Goal: Task Accomplishment & Management: Use online tool/utility

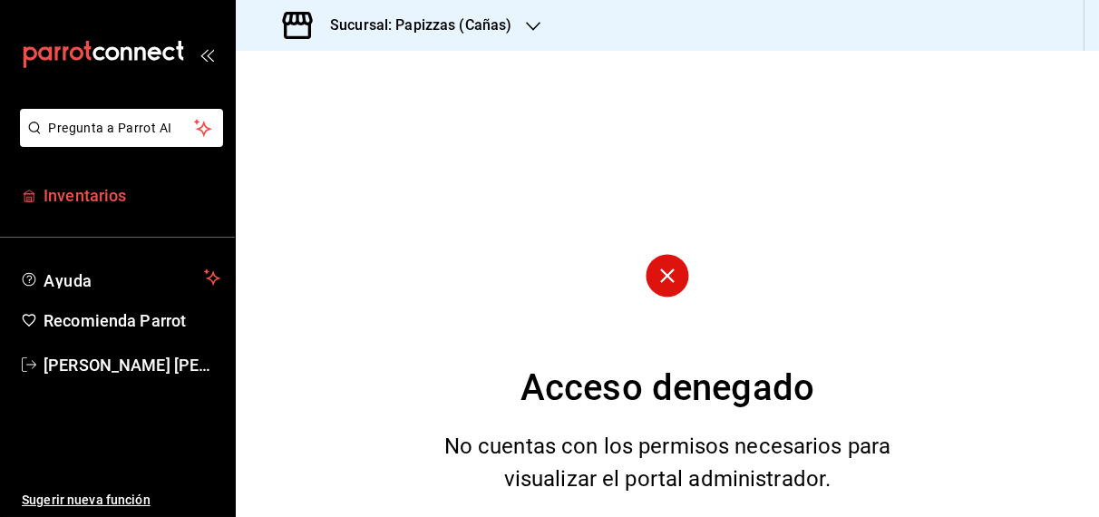
click at [75, 197] on span "Inventarios" at bounding box center [132, 195] width 177 height 24
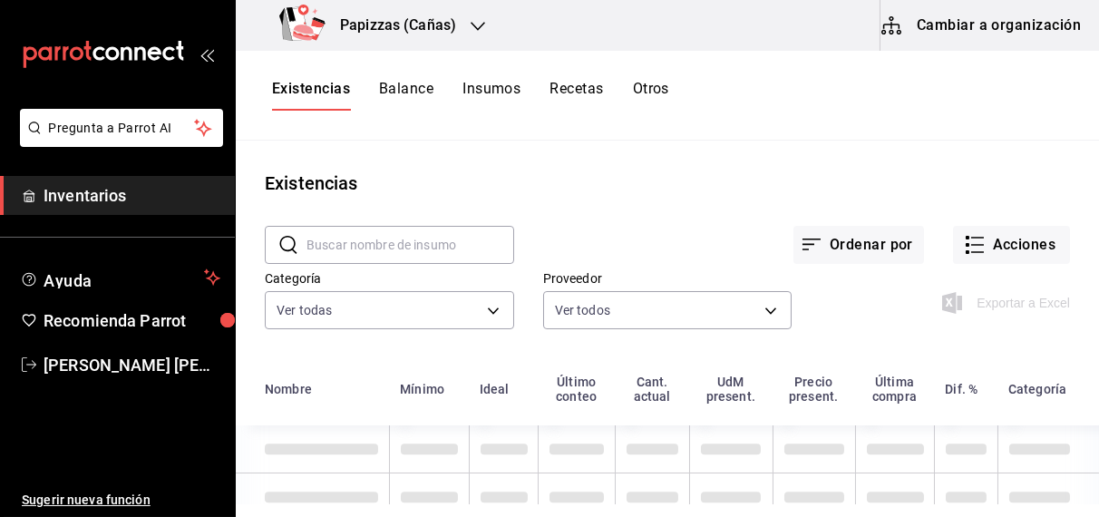
click at [656, 97] on button "Otros" at bounding box center [651, 95] width 36 height 31
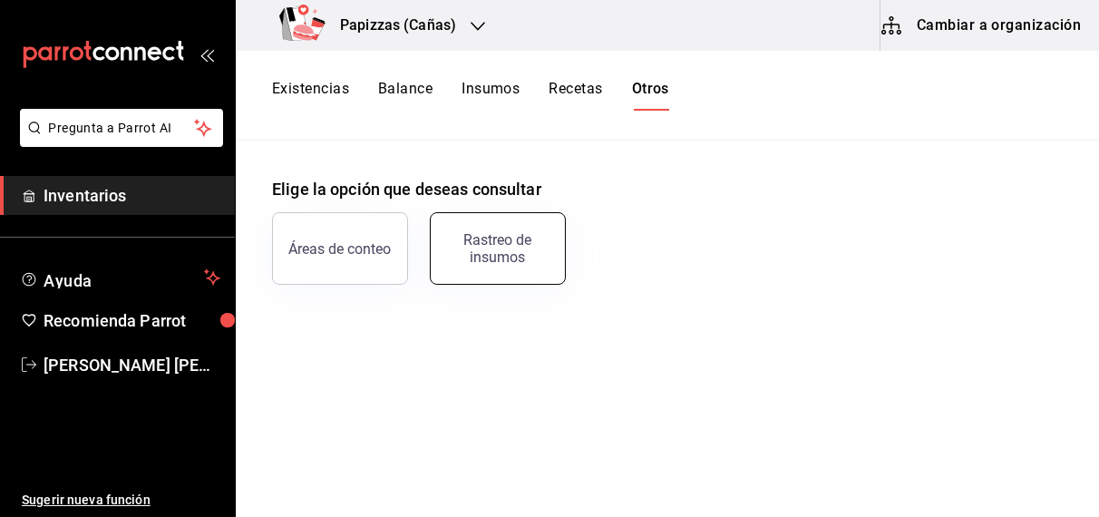
click at [522, 255] on div "Rastreo de insumos" at bounding box center [498, 248] width 112 height 34
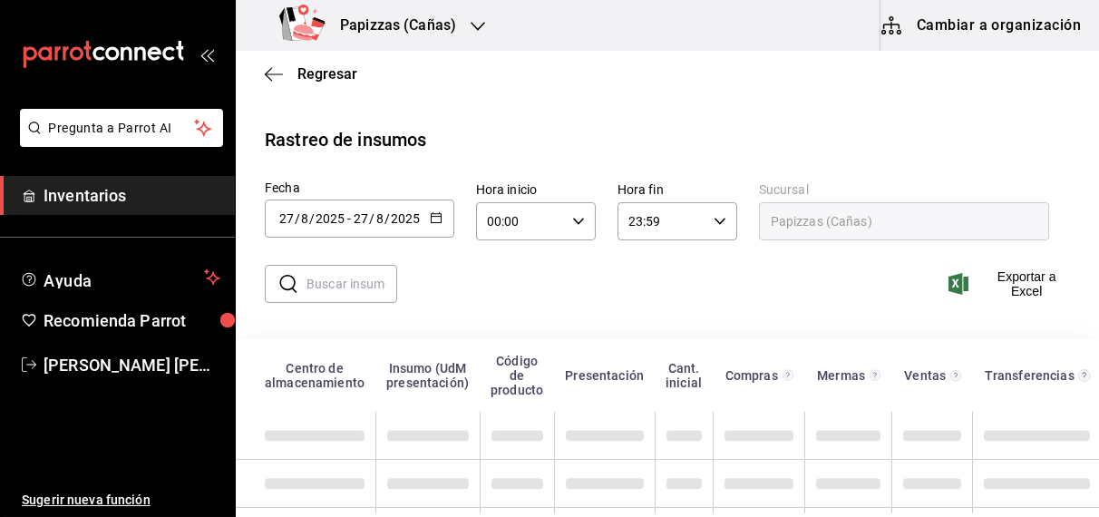
click at [345, 288] on input "text" at bounding box center [352, 284] width 91 height 36
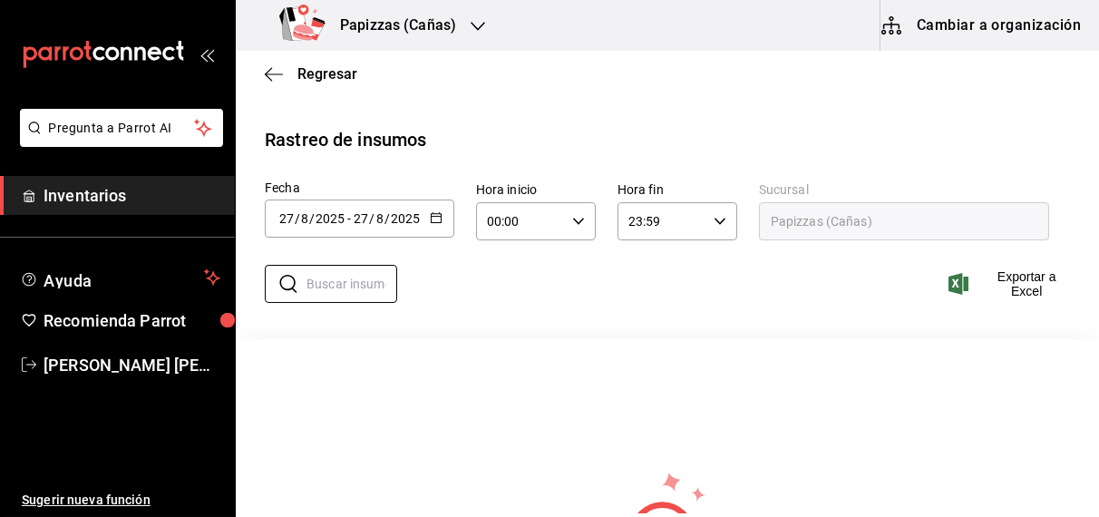
click at [304, 219] on input "8" at bounding box center [304, 218] width 9 height 15
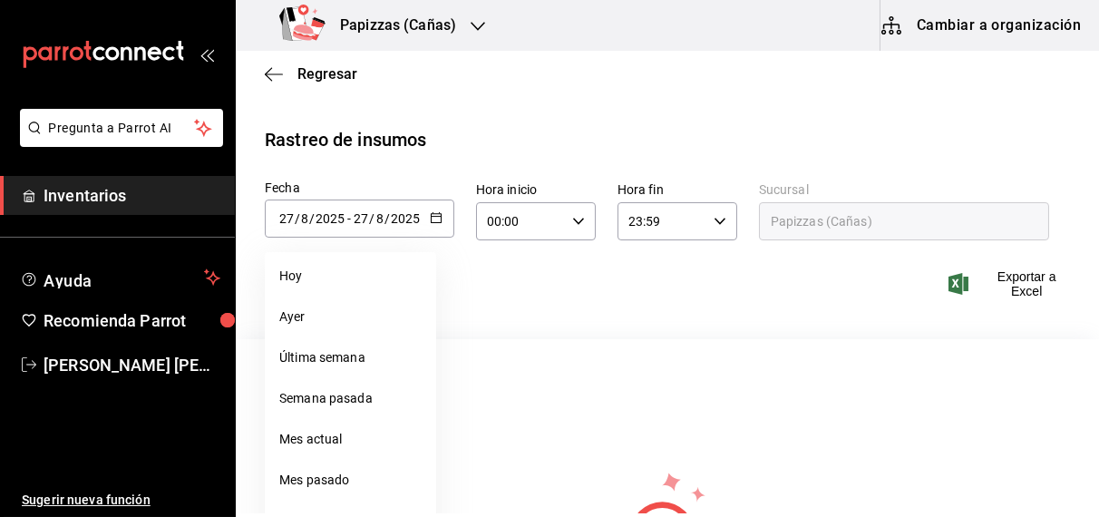
click at [437, 221] on \(Stroke\) "button" at bounding box center [436, 218] width 11 height 10
click at [312, 448] on li "Mes actual" at bounding box center [350, 439] width 171 height 41
type input "[DATE]"
type input "1"
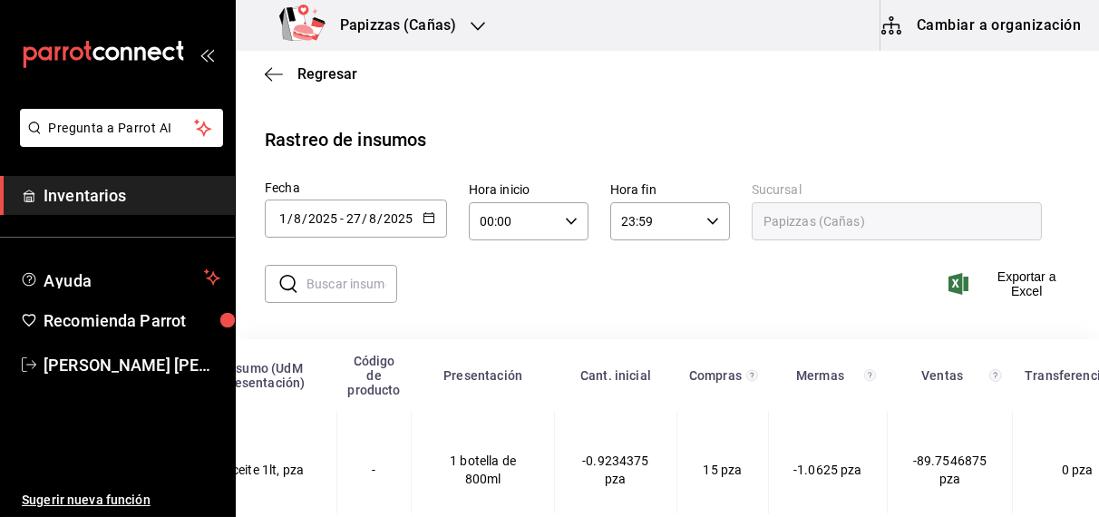
scroll to position [0, 543]
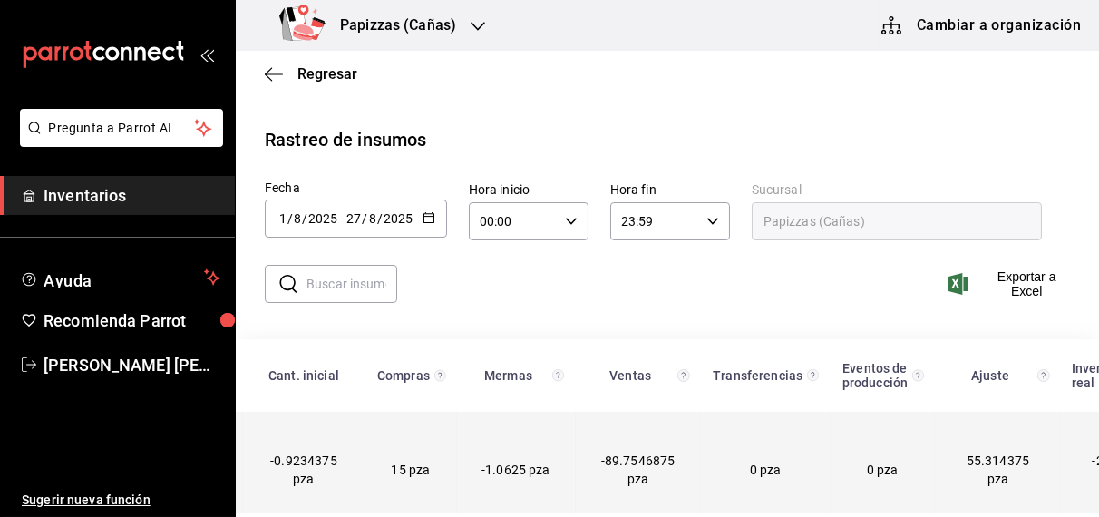
click at [575, 462] on td "-89.7546875 pza" at bounding box center [638, 470] width 126 height 117
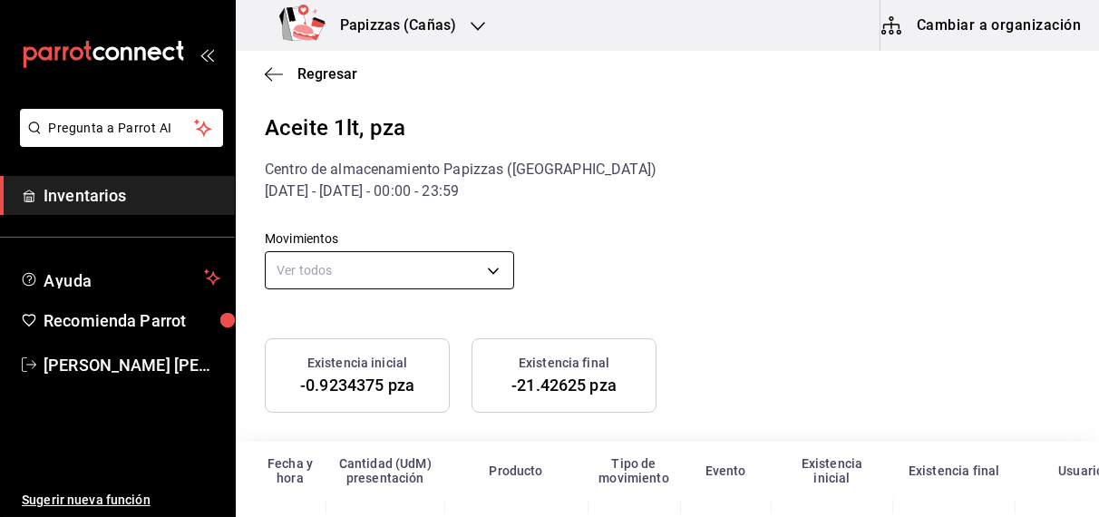
click at [417, 268] on body "Pregunta a Parrot AI Inventarios Ayuda Recomienda Parrot [PERSON_NAME] [PERSON_…" at bounding box center [549, 256] width 1099 height 513
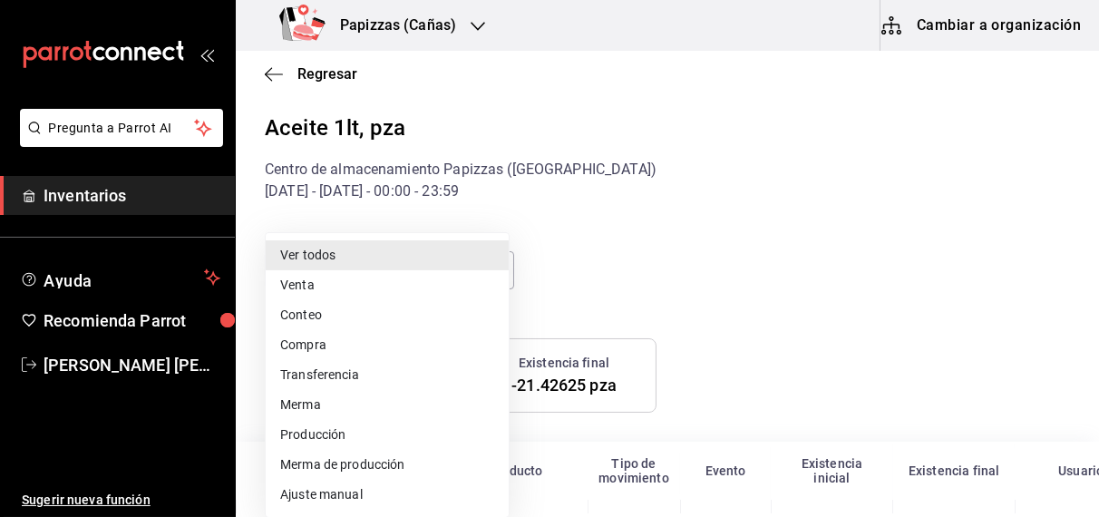
click at [316, 509] on ul "Ver todos Venta Conteo Compra Transferencia Merma Producción Merma de producció…" at bounding box center [387, 375] width 243 height 284
click at [315, 494] on li "Ajuste manual" at bounding box center [387, 495] width 243 height 30
type input "MANUAL_ADJUSTMENT"
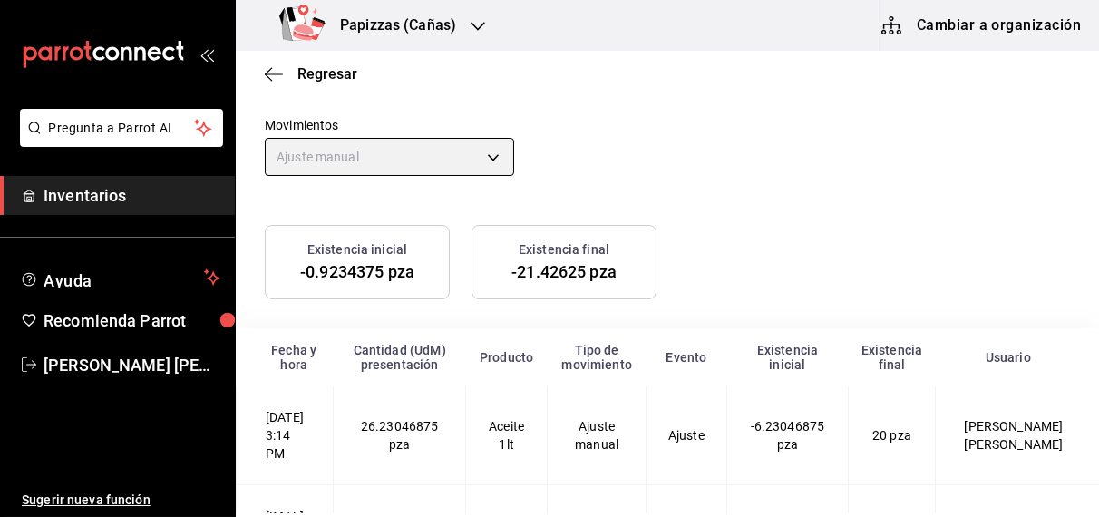
scroll to position [227, 0]
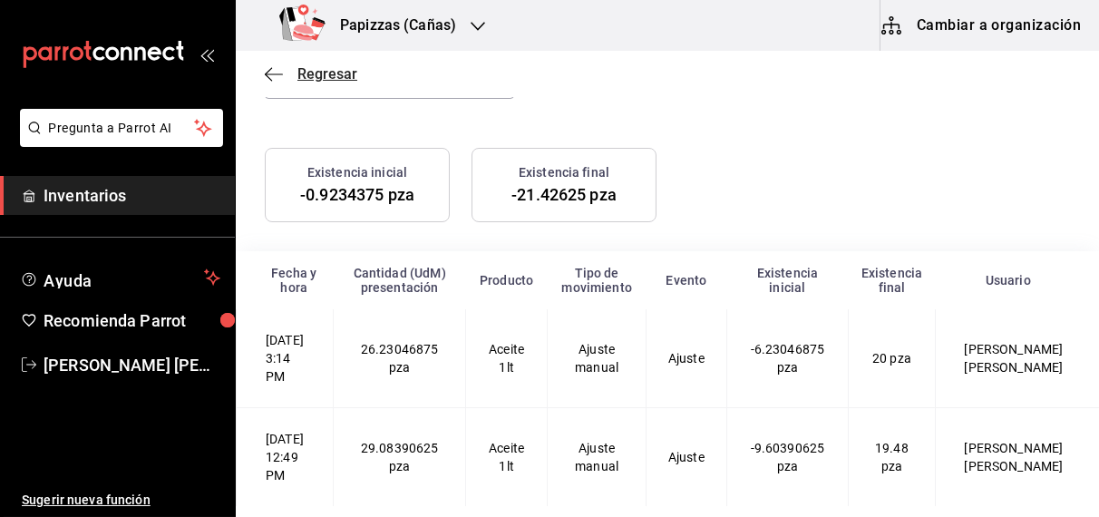
click at [315, 81] on span "Regresar" at bounding box center [327, 73] width 60 height 17
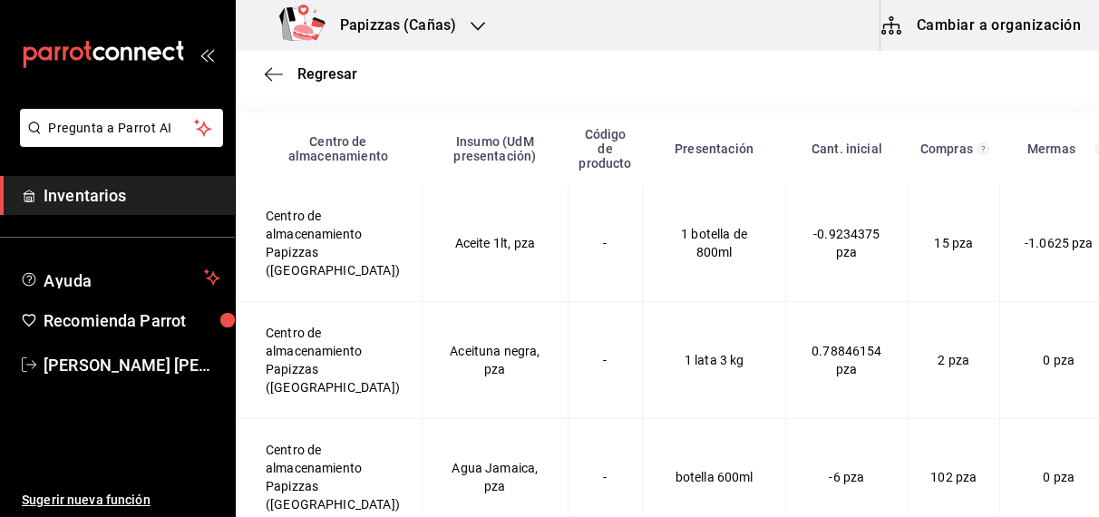
click at [330, 72] on span "Regresar" at bounding box center [327, 73] width 60 height 17
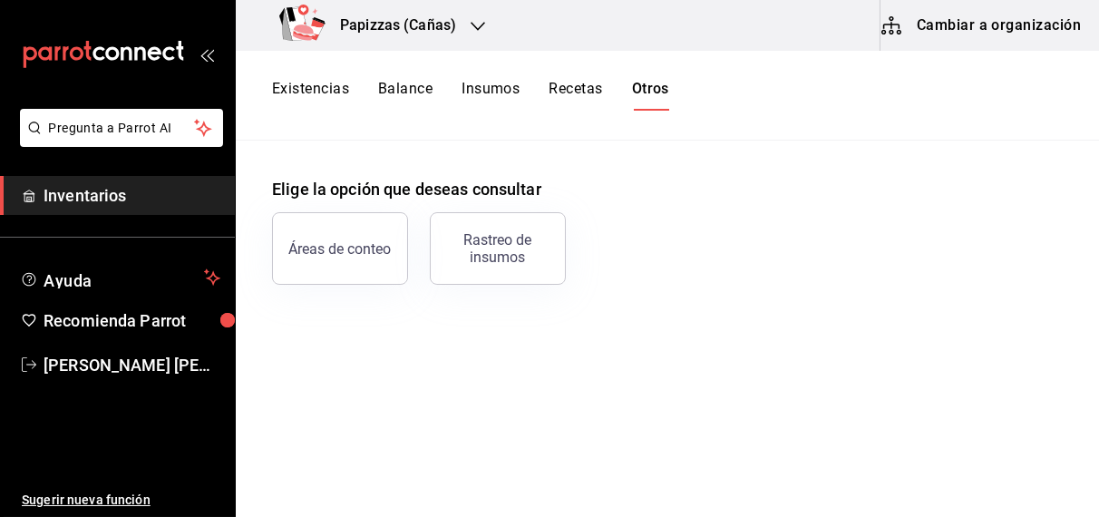
click at [313, 97] on button "Existencias" at bounding box center [310, 95] width 77 height 31
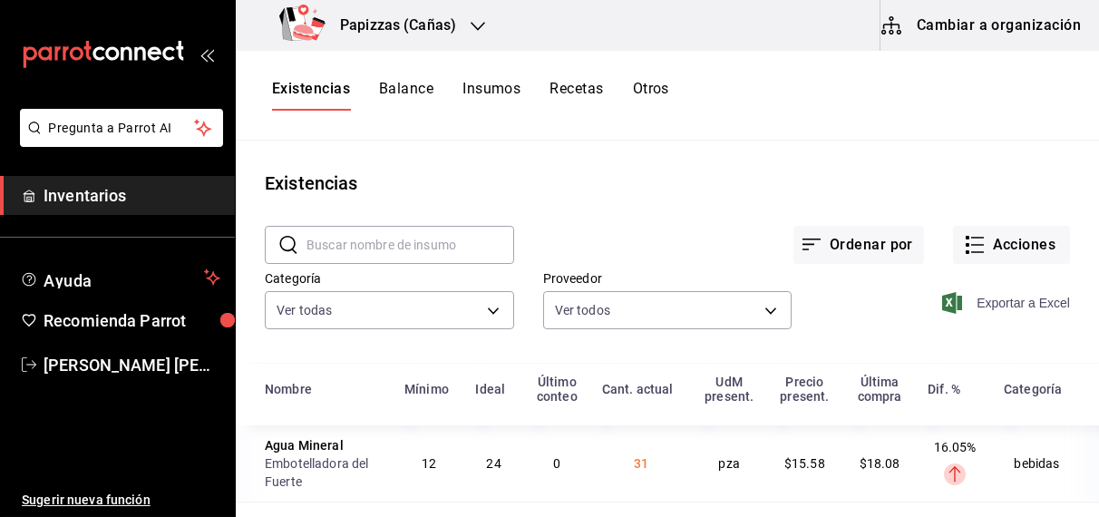
click at [1015, 301] on span "Exportar a Excel" at bounding box center [1008, 303] width 124 height 22
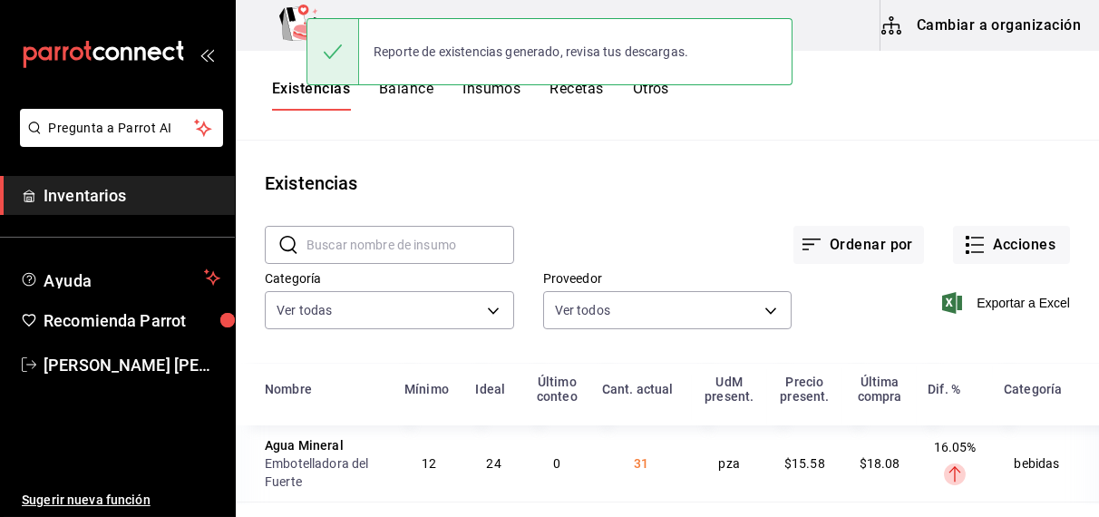
click at [403, 83] on div "Reporte de existencias generado, revisa tus descargas." at bounding box center [550, 51] width 486 height 67
click at [398, 91] on button "Balance" at bounding box center [406, 95] width 54 height 31
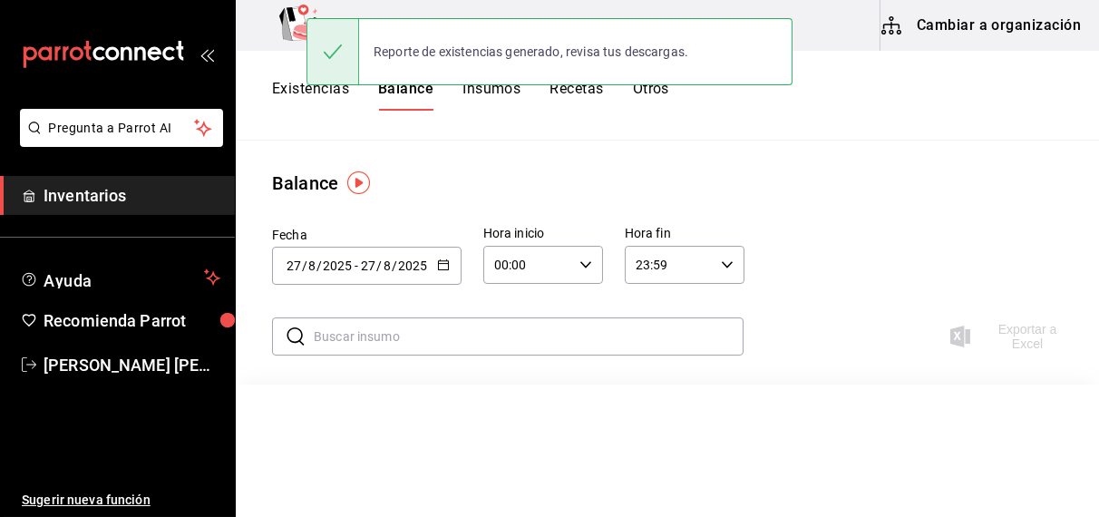
click at [440, 265] on icon "button" at bounding box center [443, 264] width 13 height 13
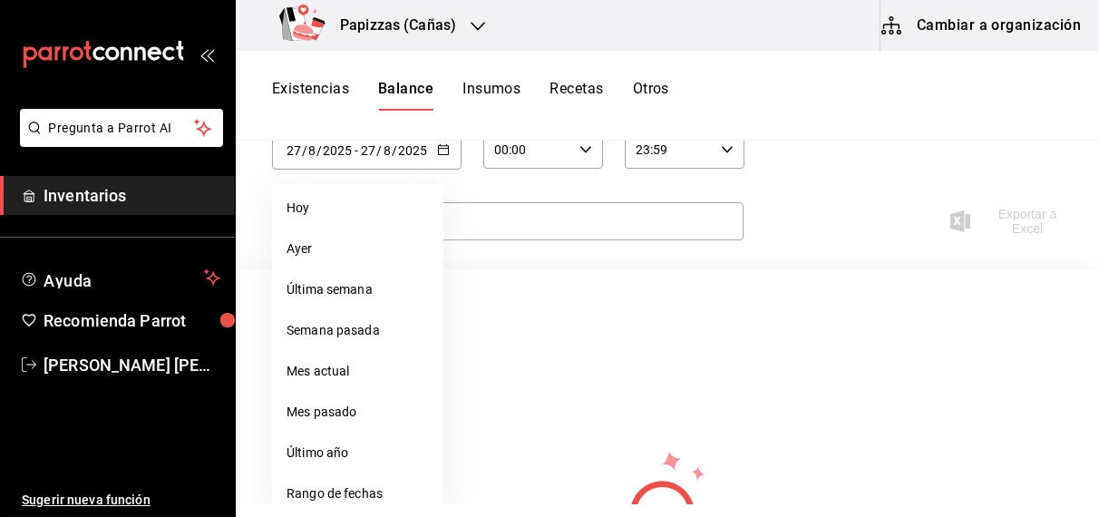
scroll to position [141, 0]
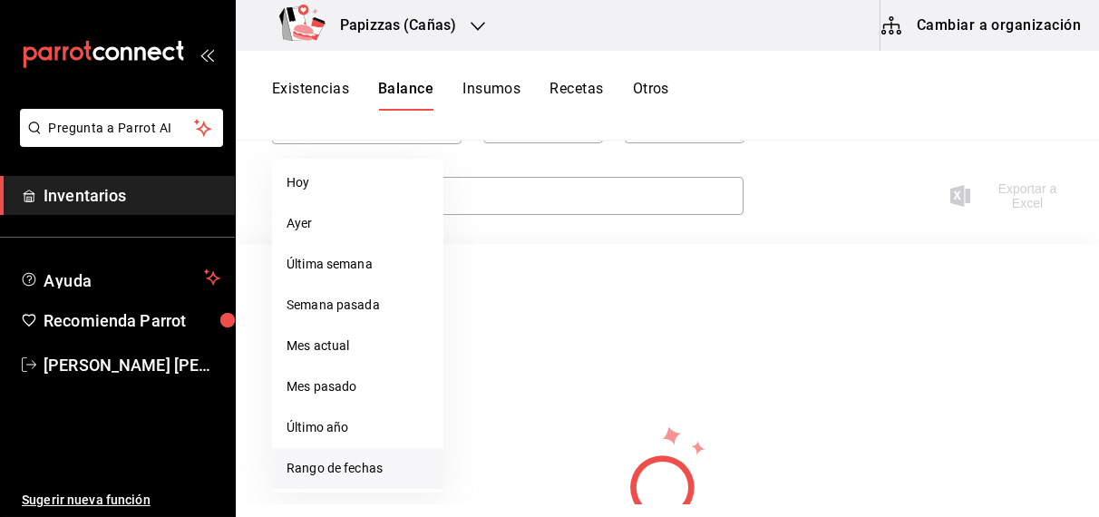
click at [327, 470] on li "Rango de fechas" at bounding box center [357, 468] width 171 height 41
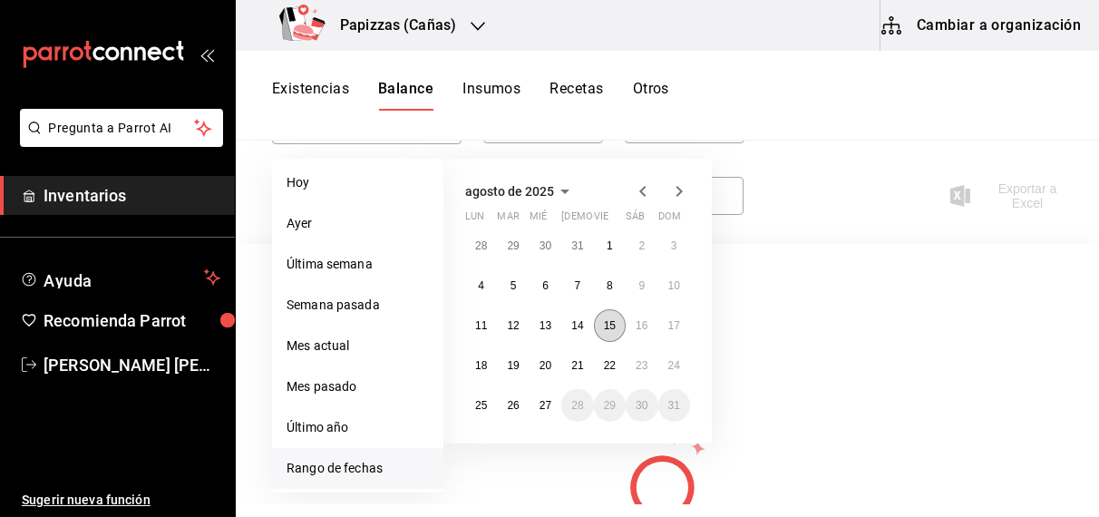
click at [607, 319] on abbr "15" at bounding box center [610, 325] width 12 height 13
click at [545, 404] on abbr "27" at bounding box center [546, 405] width 12 height 13
type input "[DATE]"
type input "15"
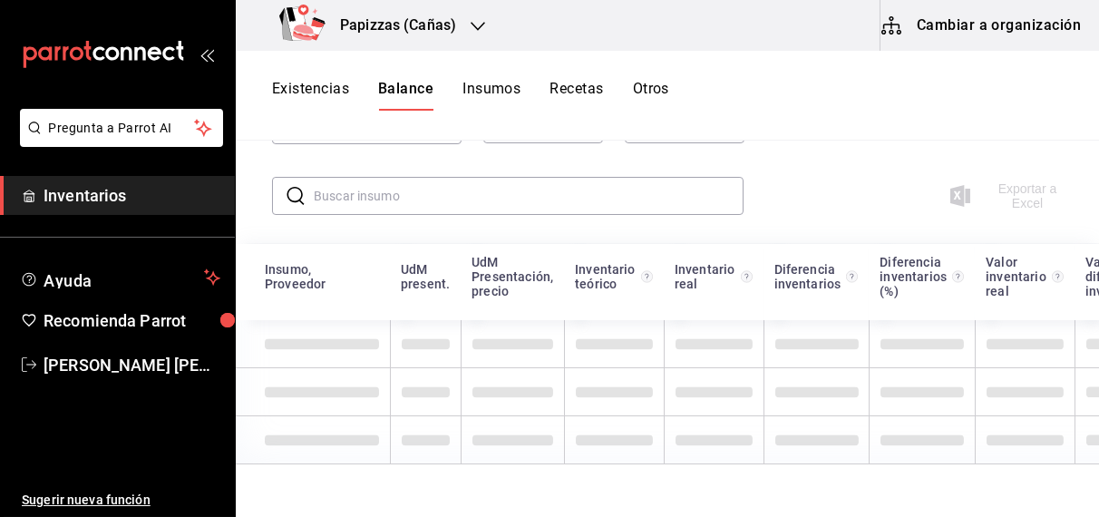
scroll to position [0, 0]
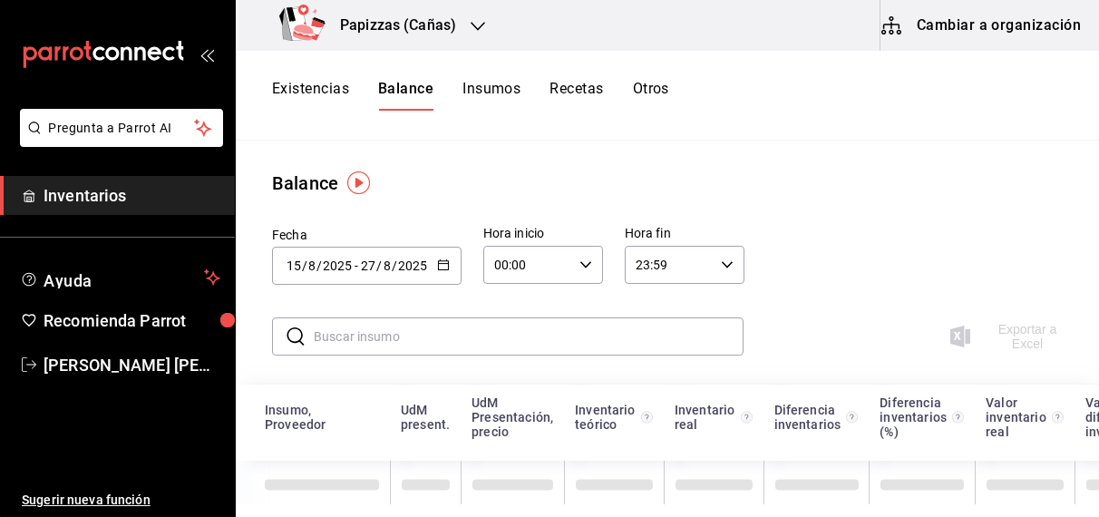
click at [583, 264] on icon "button" at bounding box center [586, 264] width 13 height 13
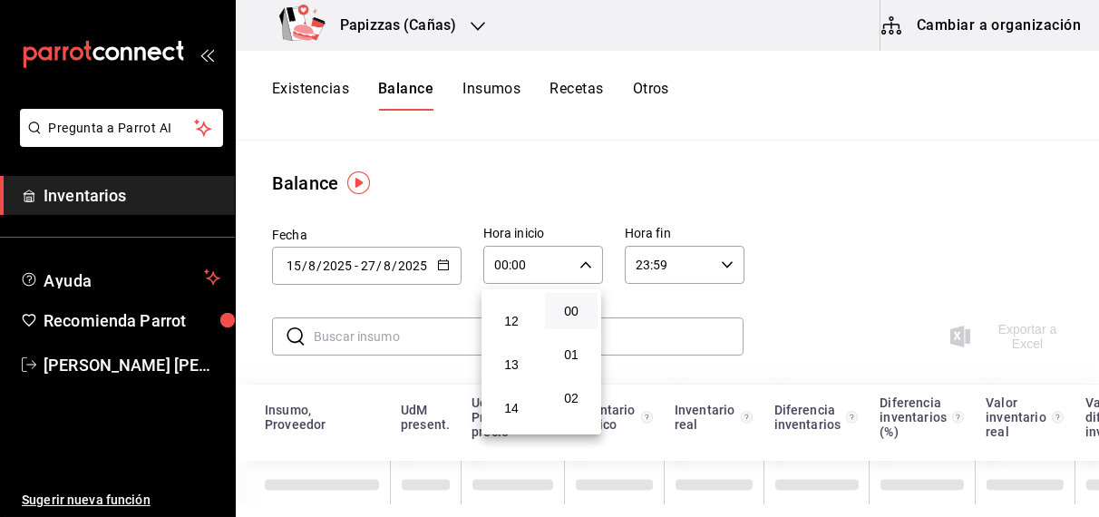
scroll to position [517, 0]
click at [514, 320] on span "12" at bounding box center [511, 316] width 31 height 15
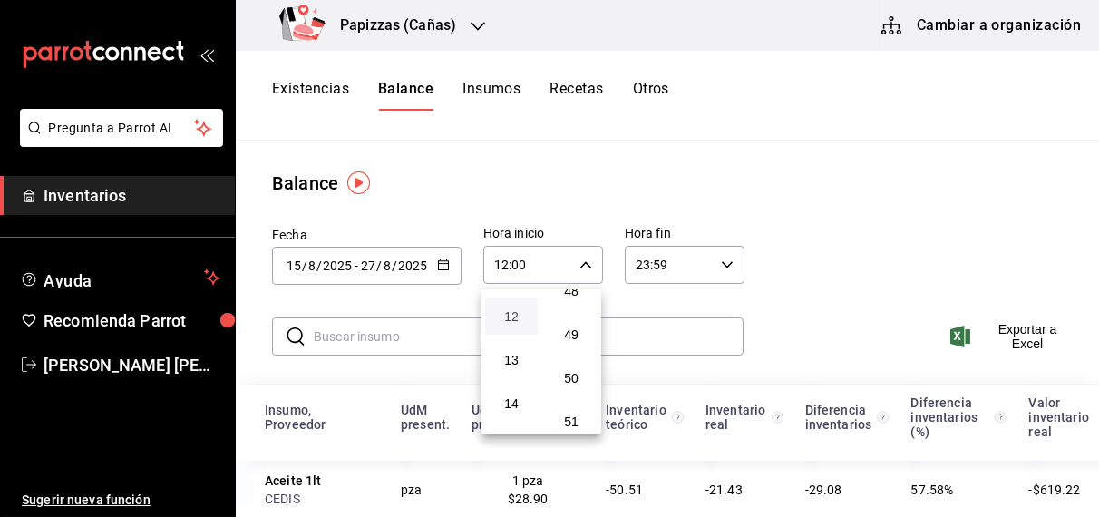
scroll to position [2116, 0]
click at [572, 379] on span "50" at bounding box center [571, 372] width 31 height 15
type input "12:50"
click at [813, 318] on div at bounding box center [549, 258] width 1099 height 517
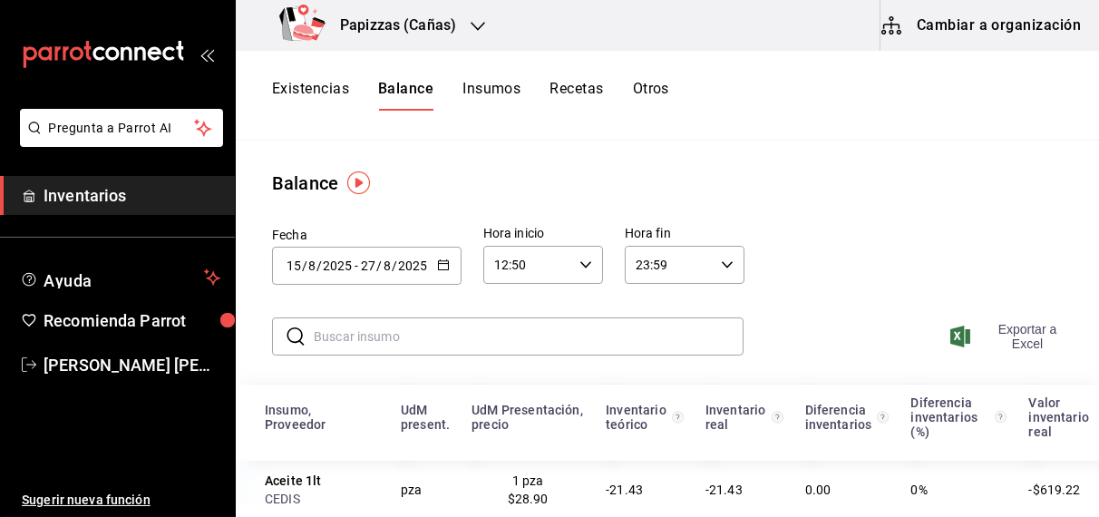
click at [997, 334] on span "Exportar a Excel" at bounding box center [1012, 336] width 116 height 29
